Goal: Register for event/course

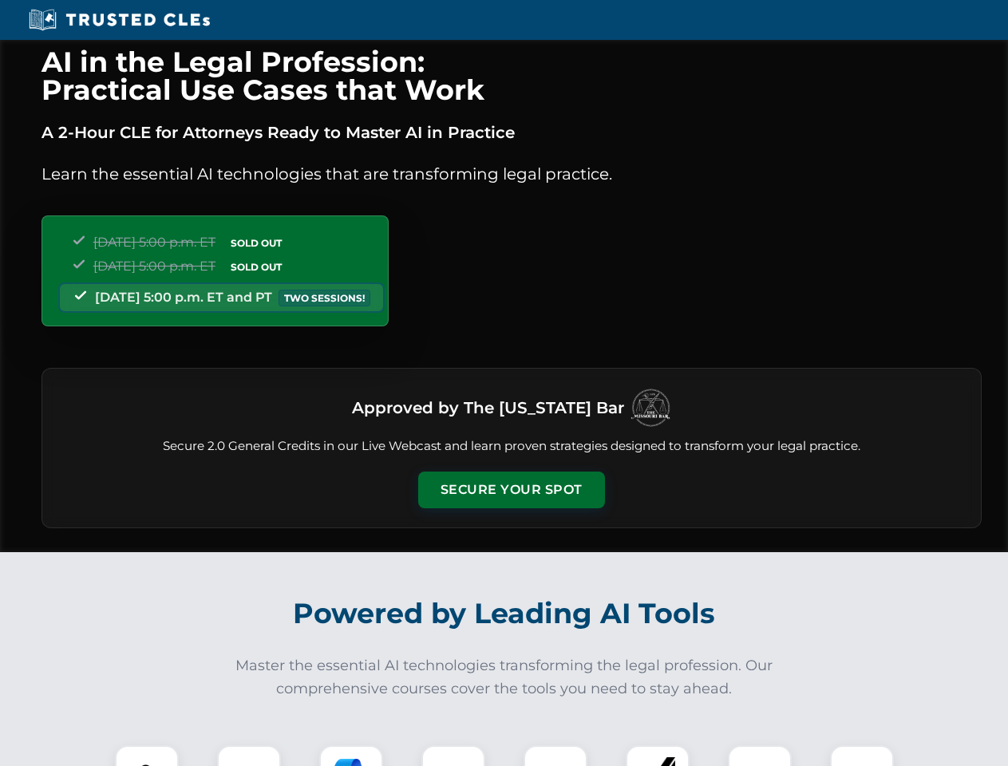
click at [511, 490] on button "Secure Your Spot" at bounding box center [511, 490] width 187 height 37
click at [147, 756] on img at bounding box center [147, 777] width 46 height 46
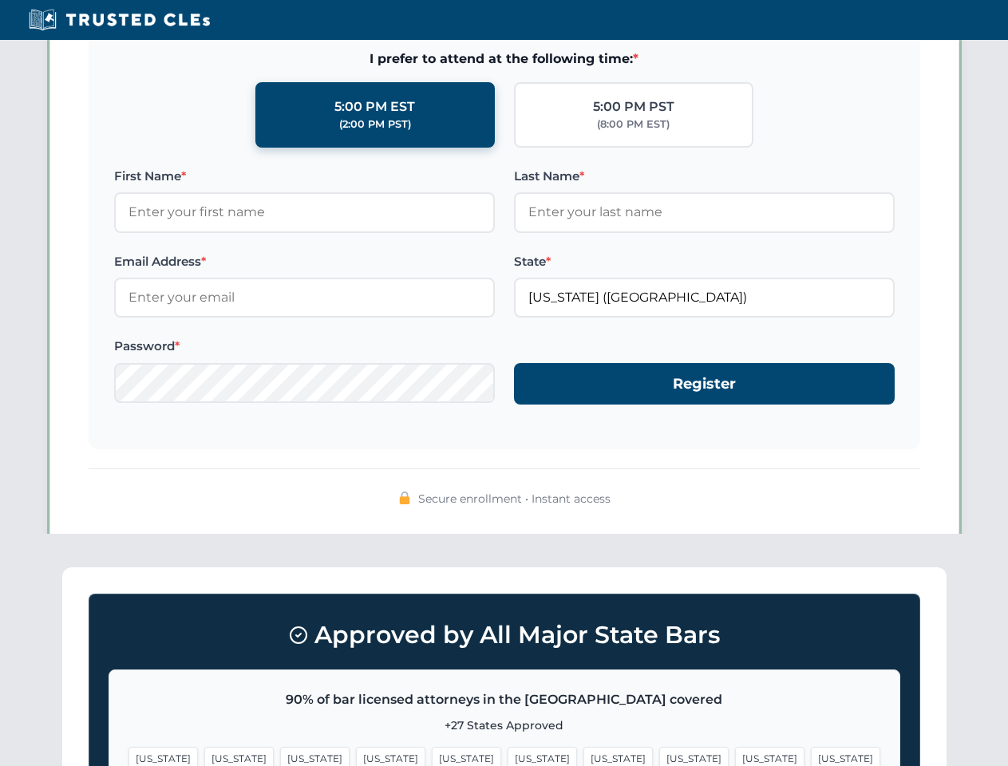
click at [583, 756] on span "[US_STATE]" at bounding box center [617, 758] width 69 height 23
click at [735, 756] on span "[US_STATE]" at bounding box center [769, 758] width 69 height 23
